Goal: Task Accomplishment & Management: Use online tool/utility

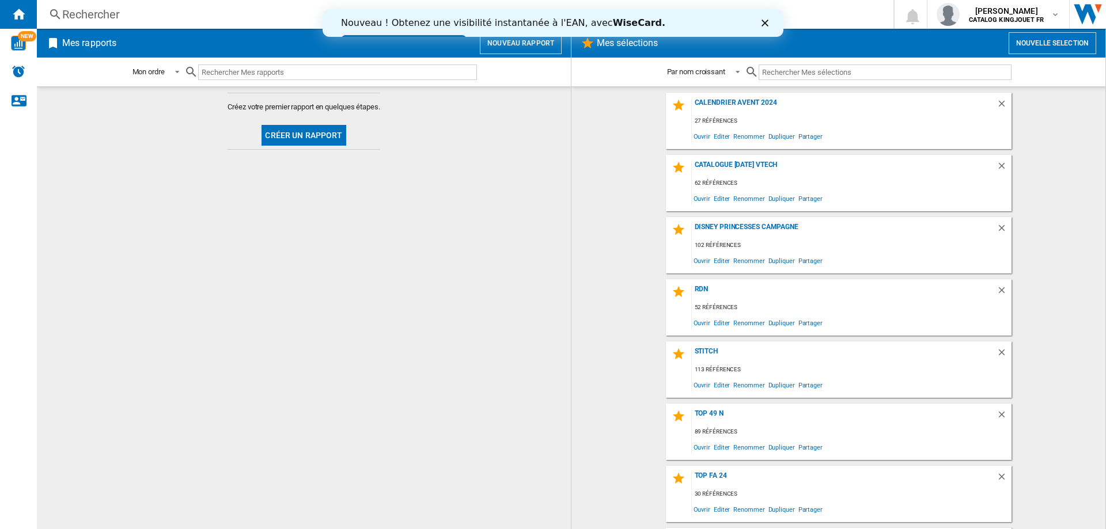
click at [1064, 48] on button "Nouvelle selection" at bounding box center [1053, 43] width 88 height 22
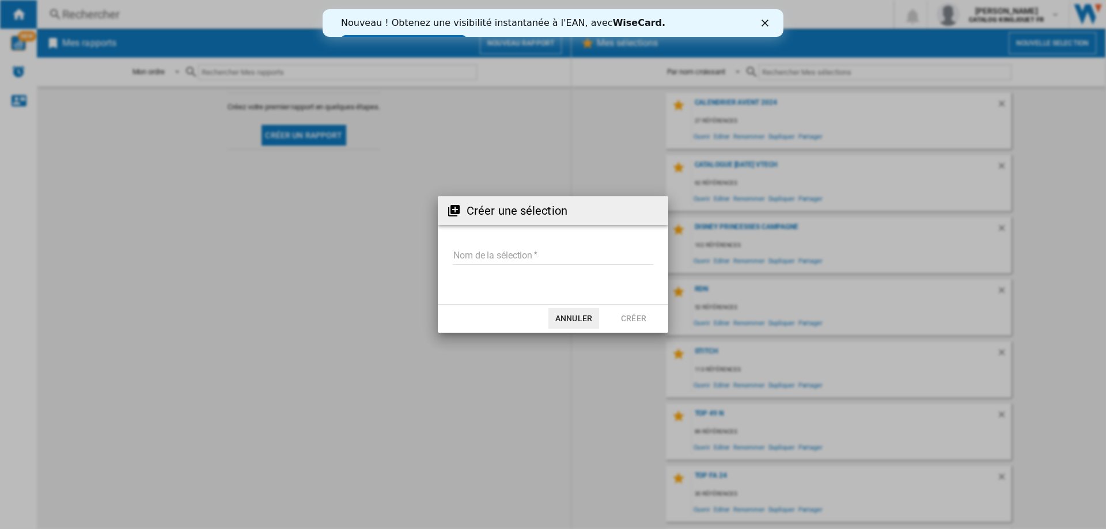
click at [491, 265] on md-input-container "Nom de la sélection" at bounding box center [553, 263] width 203 height 33
click at [496, 256] on input "Nom de la sélection" at bounding box center [553, 256] width 200 height 17
type input "**********"
click at [650, 313] on button "Créer" at bounding box center [633, 318] width 51 height 21
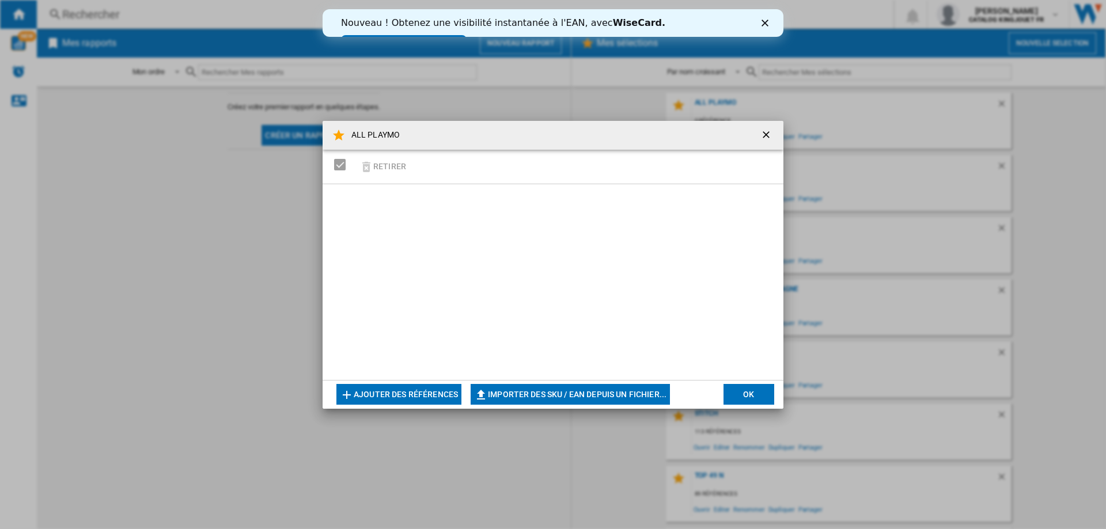
click at [429, 395] on button "Ajouter des références" at bounding box center [398, 394] width 125 height 21
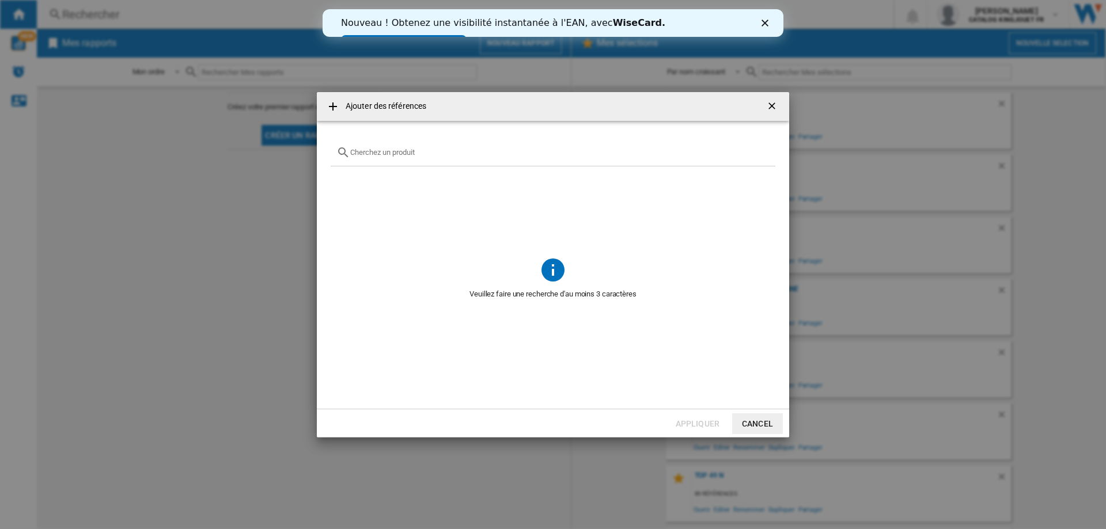
click at [774, 98] on button "button" at bounding box center [773, 106] width 23 height 23
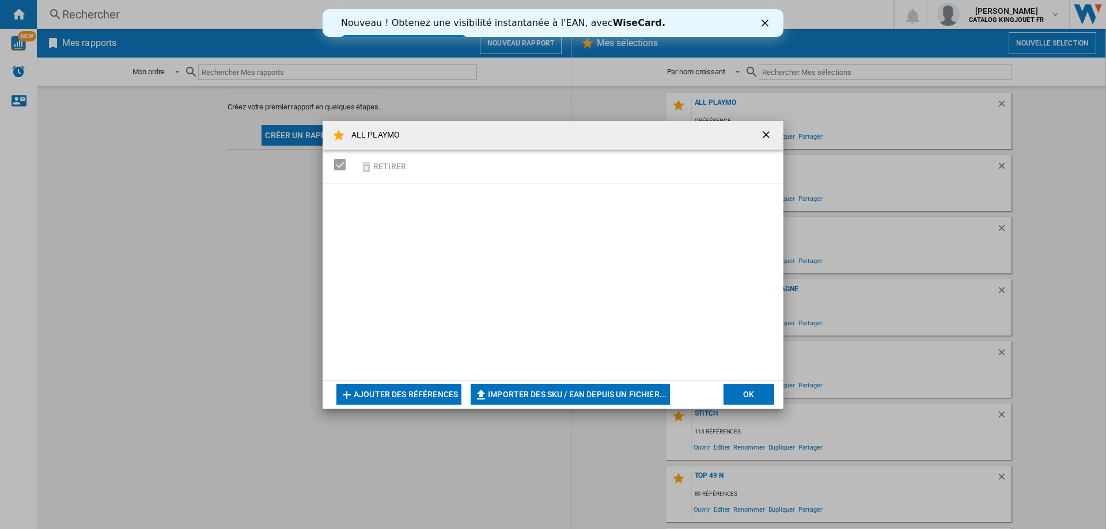
click at [577, 389] on button "Importer des SKU / EAN depuis un fichier..." at bounding box center [570, 394] width 199 height 21
type input "**********"
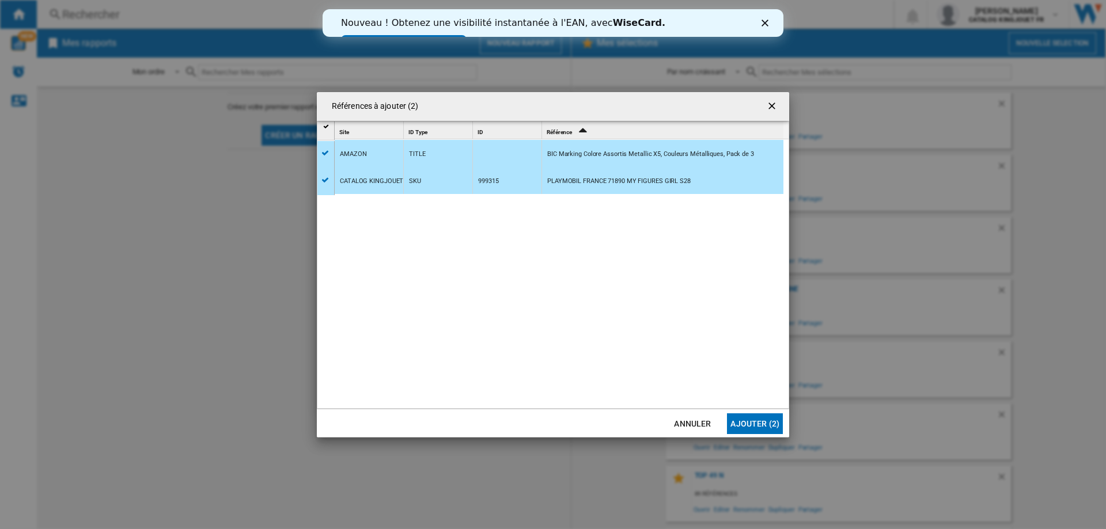
click at [774, 110] on ng-md-icon "getI18NText('BUTTONS.CLOSE_DIALOG')" at bounding box center [773, 107] width 14 height 14
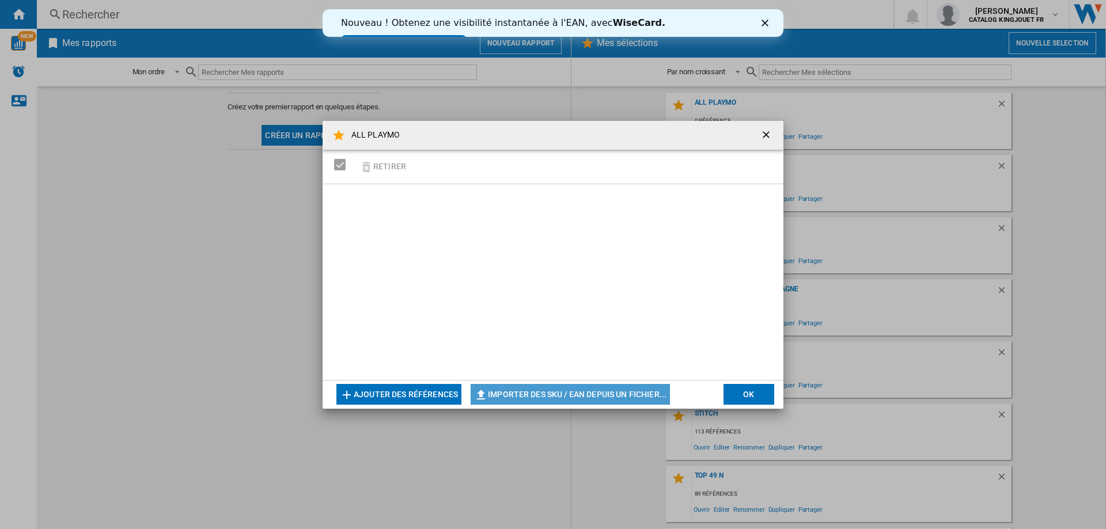
click at [506, 394] on button "Importer des SKU / EAN depuis un fichier..." at bounding box center [570, 394] width 199 height 21
type input "**********"
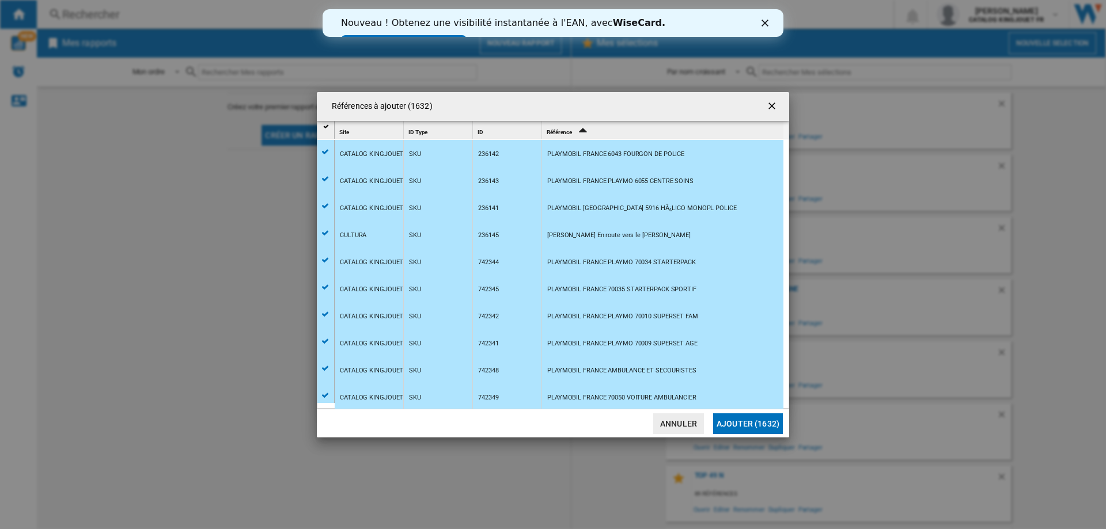
click at [740, 419] on button "Ajouter (1632)" at bounding box center [748, 424] width 70 height 21
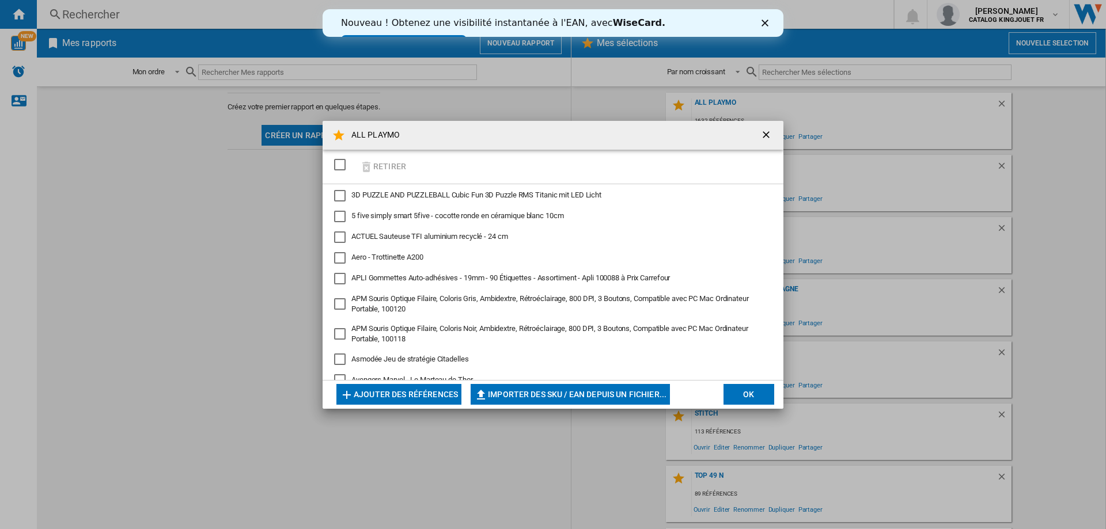
click at [763, 135] on ng-md-icon "getI18NText('BUTTONS.CLOSE_DIALOG')" at bounding box center [767, 136] width 14 height 14
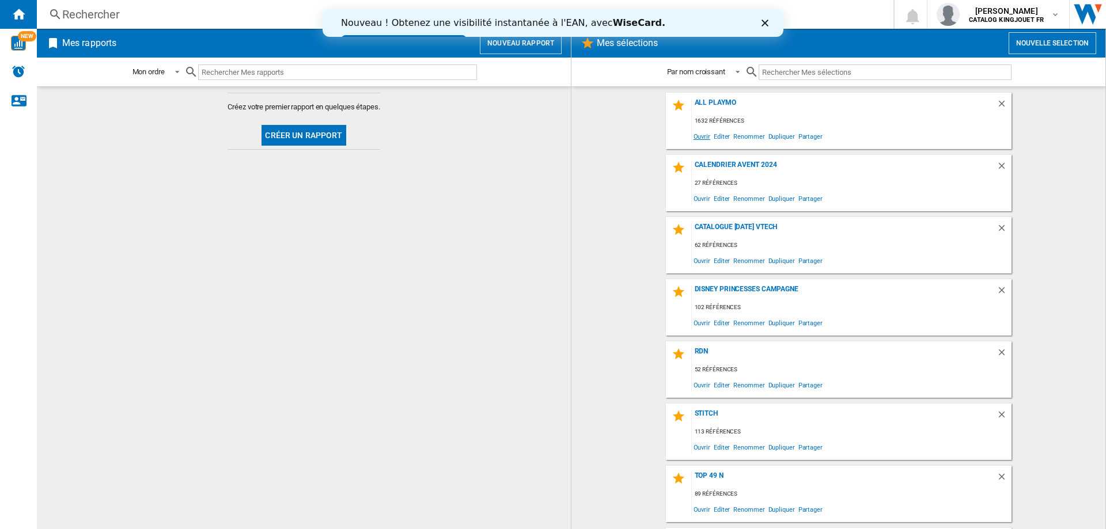
click at [698, 133] on span "Ouvrir" at bounding box center [702, 136] width 20 height 16
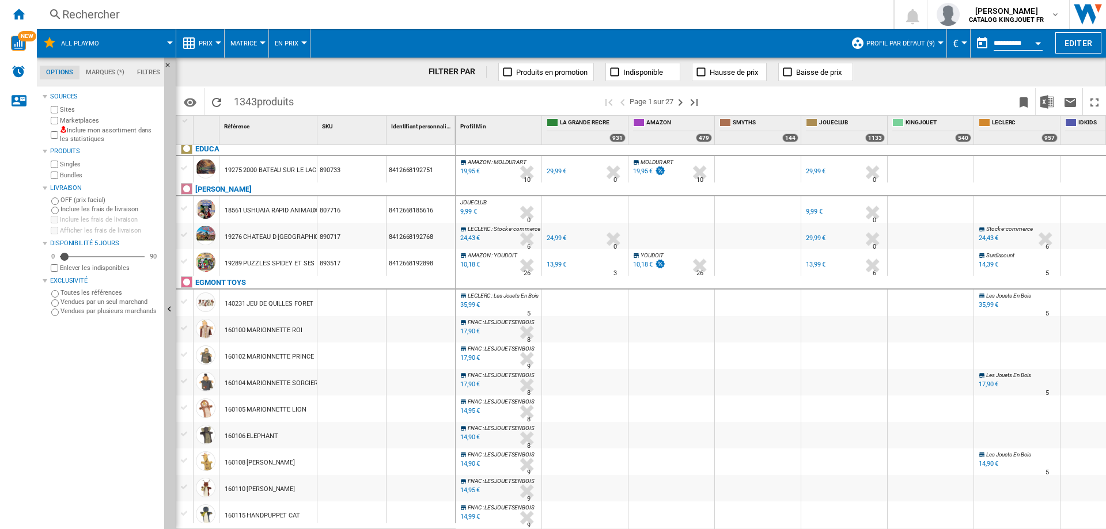
scroll to position [1165, 0]
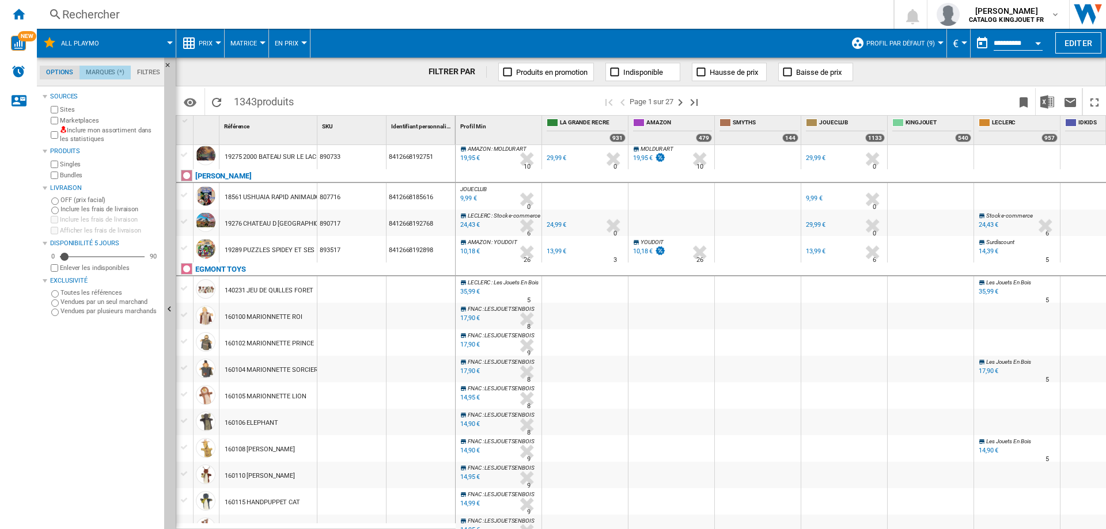
click at [114, 75] on md-tab-item "Marques (*)" at bounding box center [104, 73] width 51 height 14
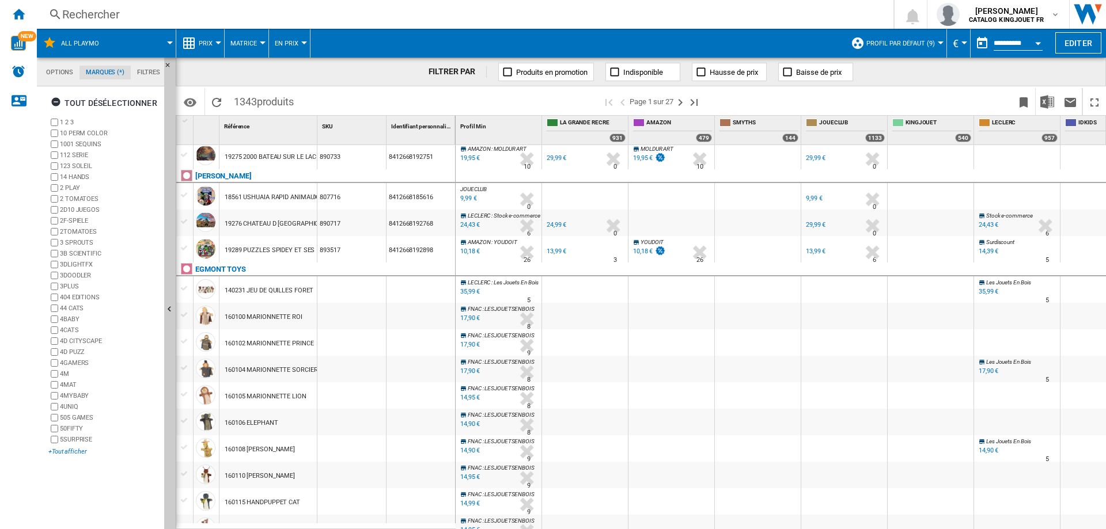
click at [67, 455] on div "+Tout afficher" at bounding box center [103, 452] width 111 height 9
click at [65, 453] on div "+Tout afficher" at bounding box center [103, 452] width 111 height 9
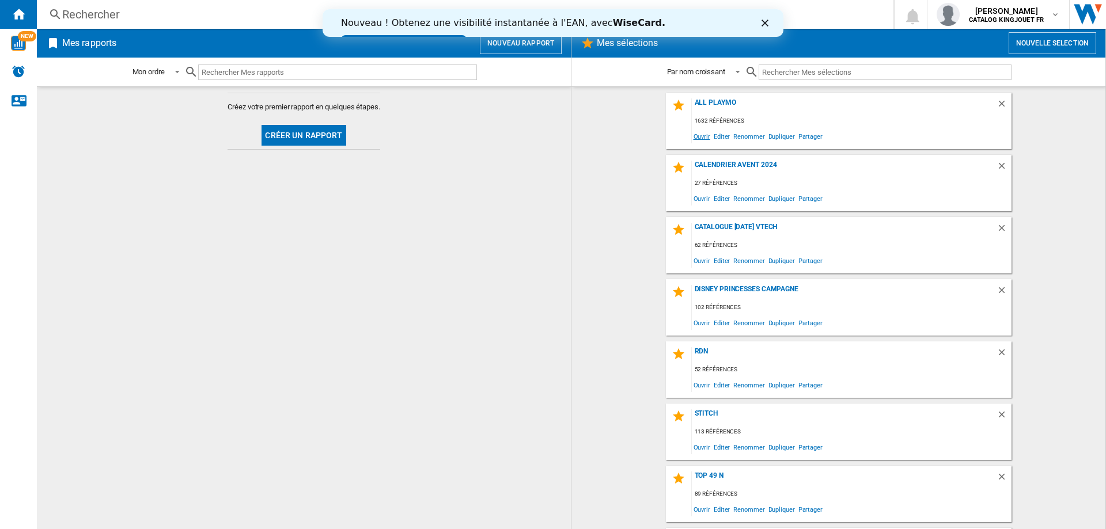
click at [699, 137] on span "Ouvrir" at bounding box center [702, 136] width 20 height 16
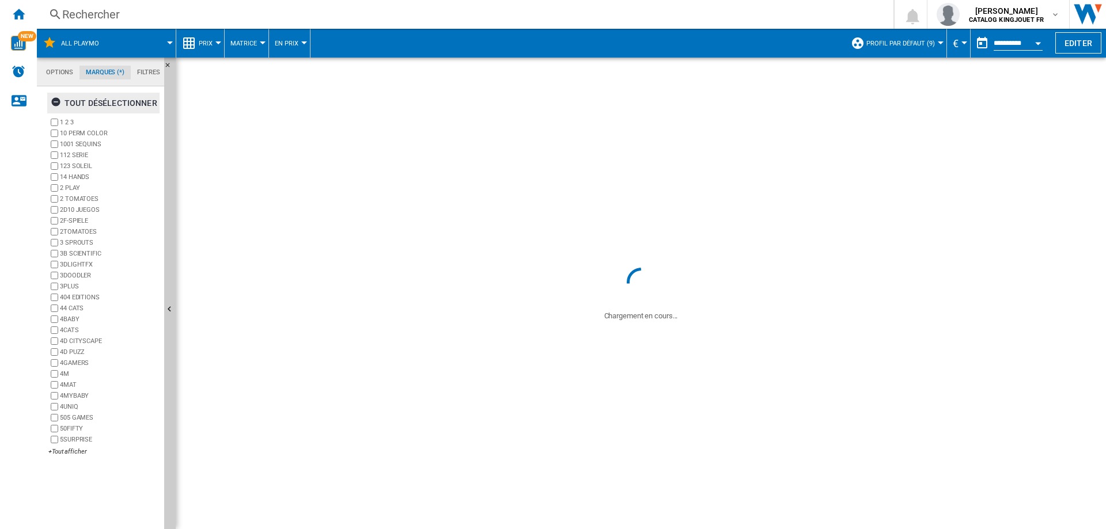
click at [59, 104] on ng-md-icon "button" at bounding box center [58, 104] width 14 height 14
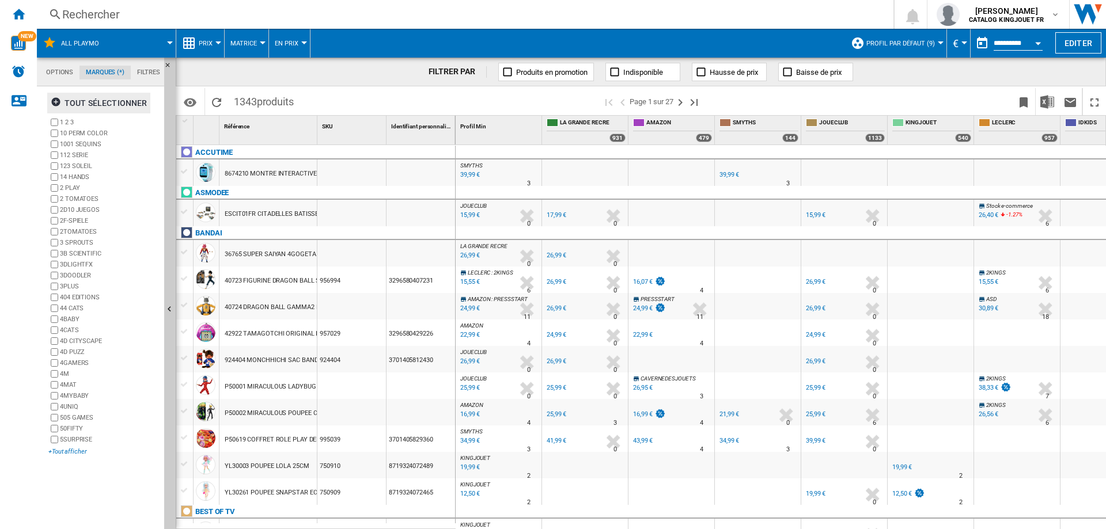
click at [72, 450] on div "+Tout afficher" at bounding box center [103, 452] width 111 height 9
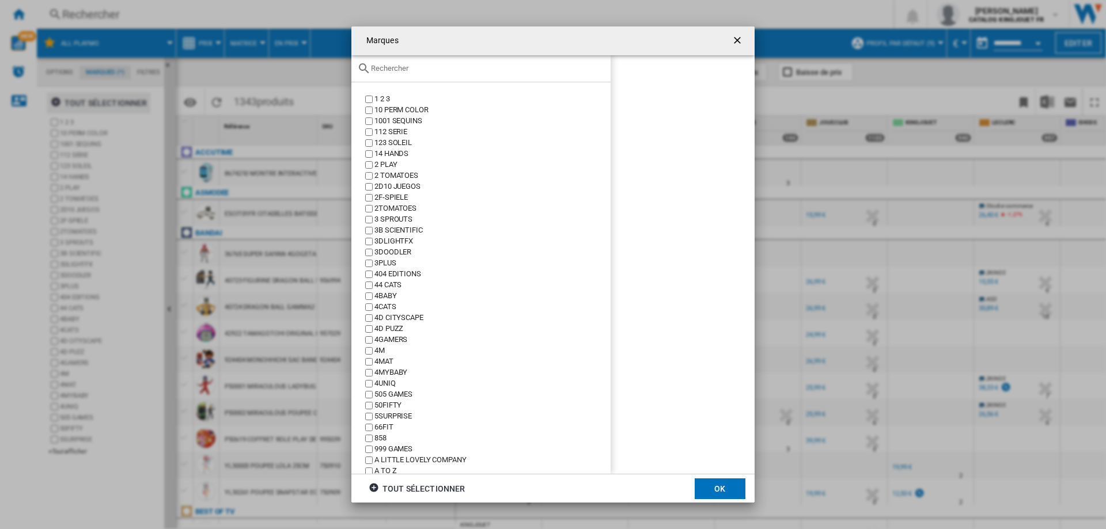
click at [392, 71] on input "Marques 1 ..." at bounding box center [488, 68] width 234 height 9
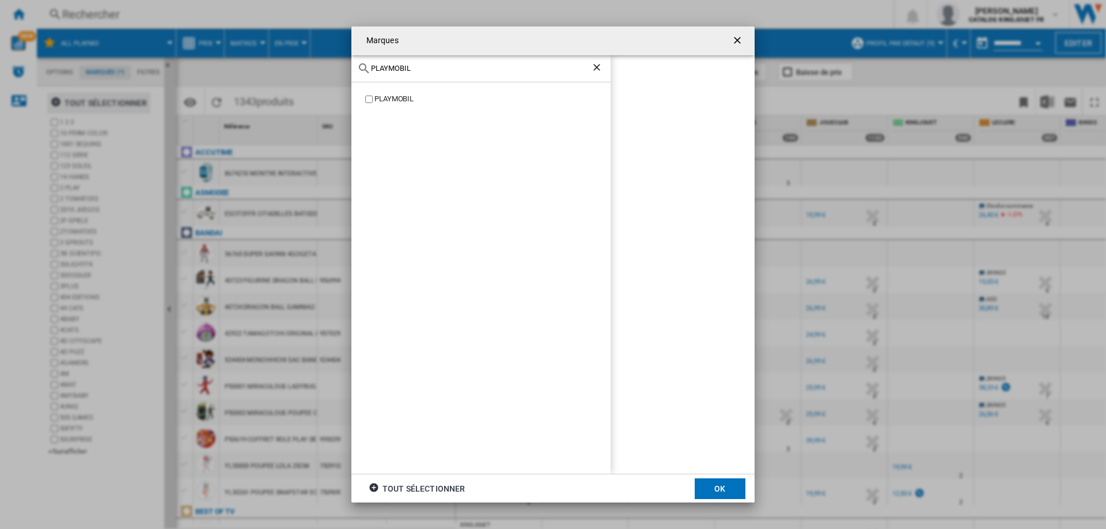
type input "PLAYMOBIL"
click at [711, 489] on button "OK" at bounding box center [720, 489] width 51 height 21
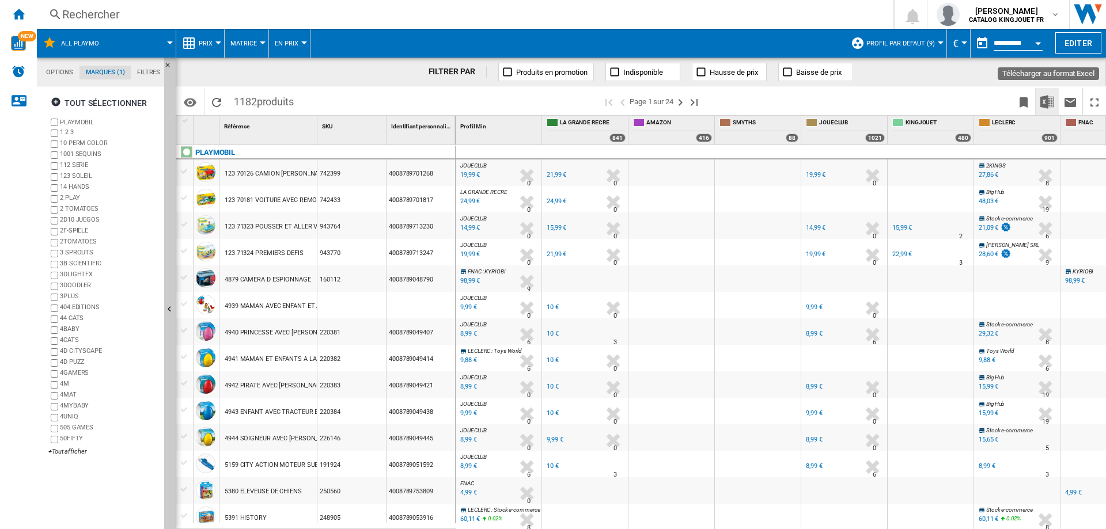
click at [1042, 107] on img "Télécharger au format Excel" at bounding box center [1047, 102] width 14 height 14
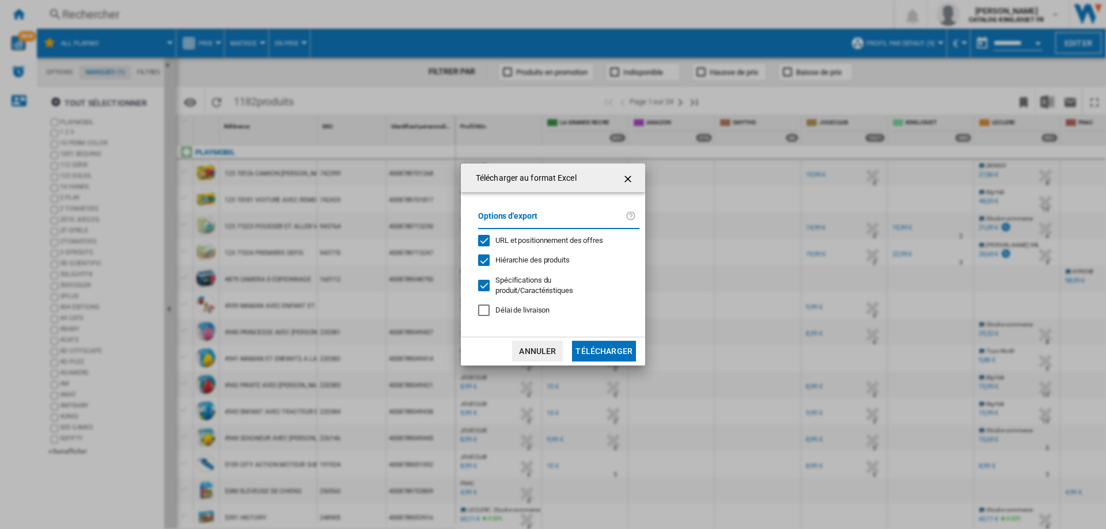
click at [601, 345] on button "Télécharger" at bounding box center [604, 351] width 64 height 21
